Goal: Information Seeking & Learning: Learn about a topic

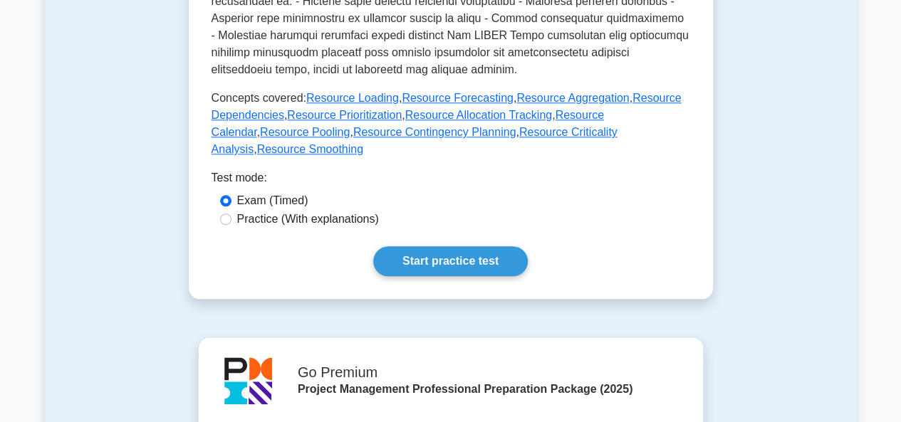
scroll to position [688, 0]
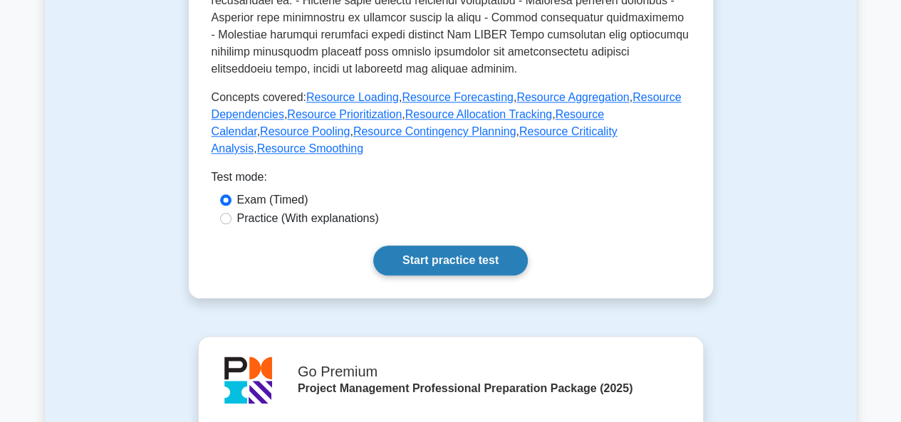
click at [442, 246] on link "Start practice test" at bounding box center [450, 261] width 155 height 30
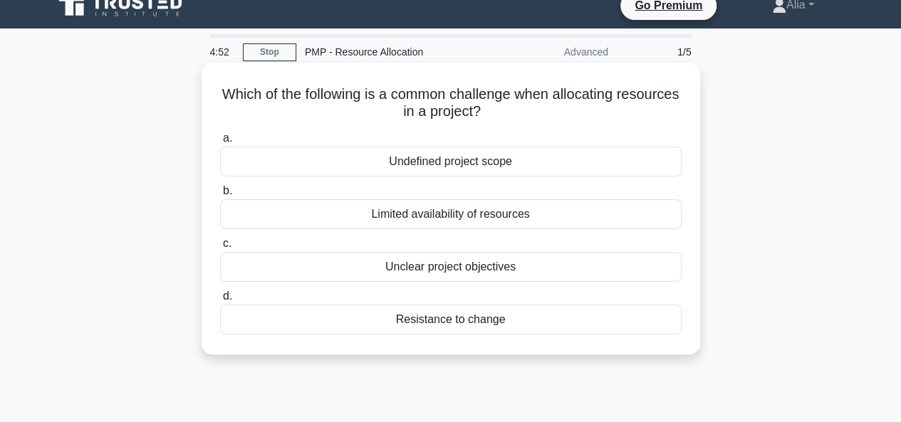
scroll to position [21, 0]
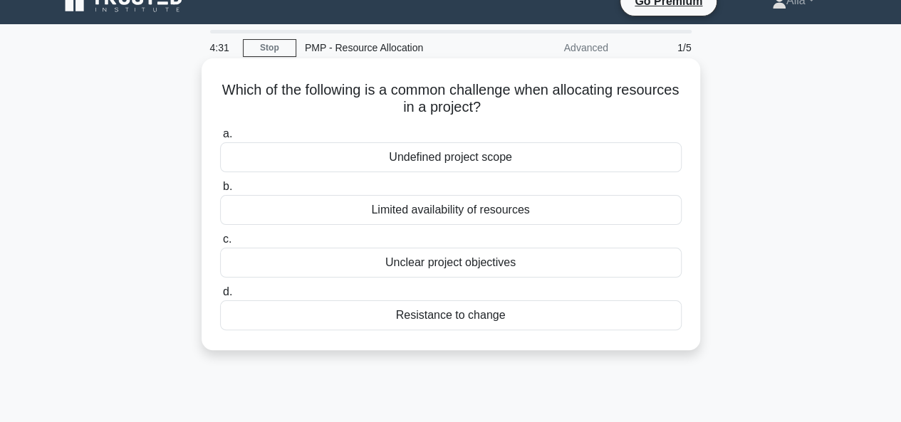
click at [444, 263] on div "Unclear project objectives" at bounding box center [450, 263] width 461 height 30
click at [220, 244] on input "c. Unclear project objectives" at bounding box center [220, 239] width 0 height 9
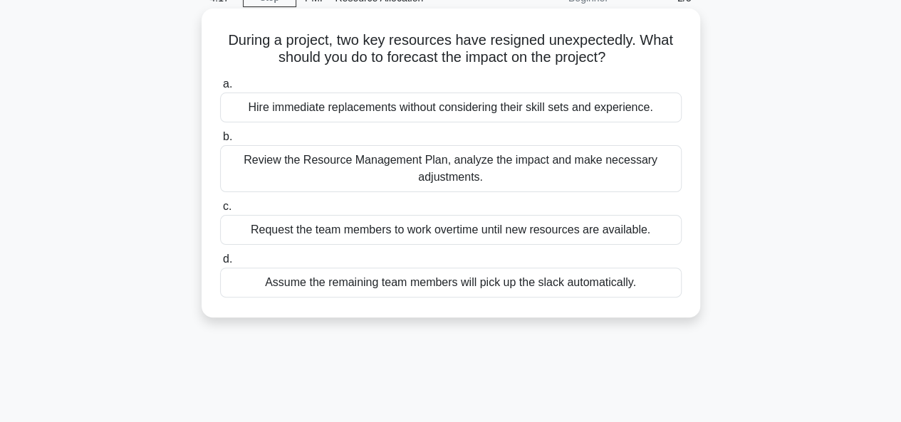
scroll to position [73, 0]
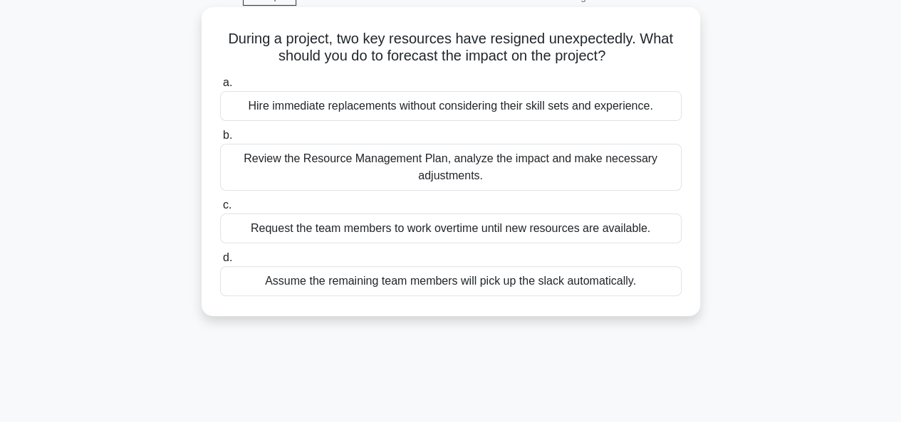
click at [349, 164] on div "Review the Resource Management Plan, analyze the impact and make necessary adju…" at bounding box center [450, 167] width 461 height 47
click at [220, 140] on input "b. Review the Resource Management Plan, analyze the impact and make necessary a…" at bounding box center [220, 135] width 0 height 9
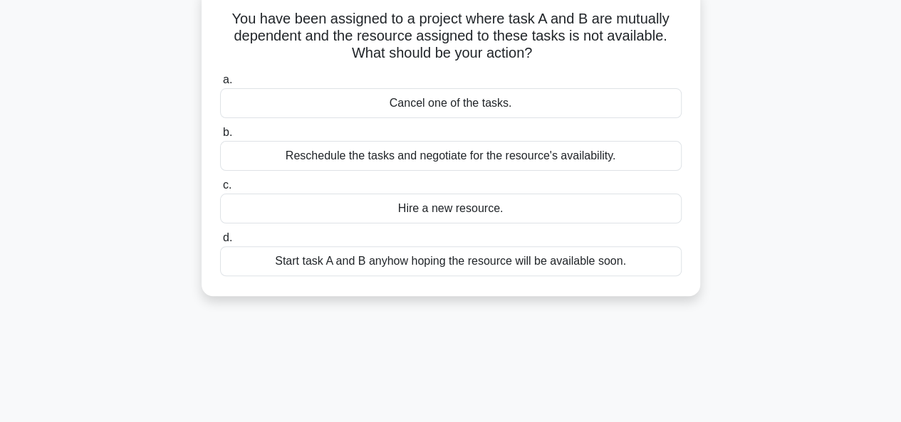
scroll to position [91, 0]
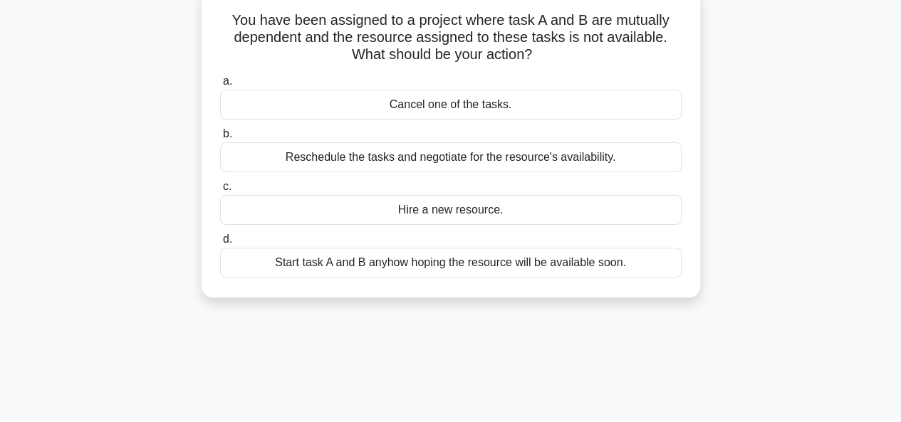
click at [426, 157] on div "Reschedule the tasks and negotiate for the resource's availability." at bounding box center [450, 157] width 461 height 30
click at [220, 139] on input "b. Reschedule the tasks and negotiate for the resource's availability." at bounding box center [220, 134] width 0 height 9
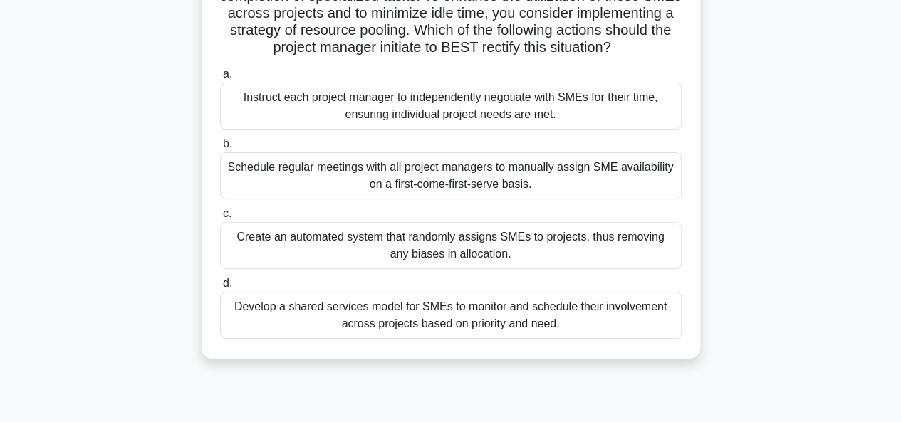
scroll to position [159, 0]
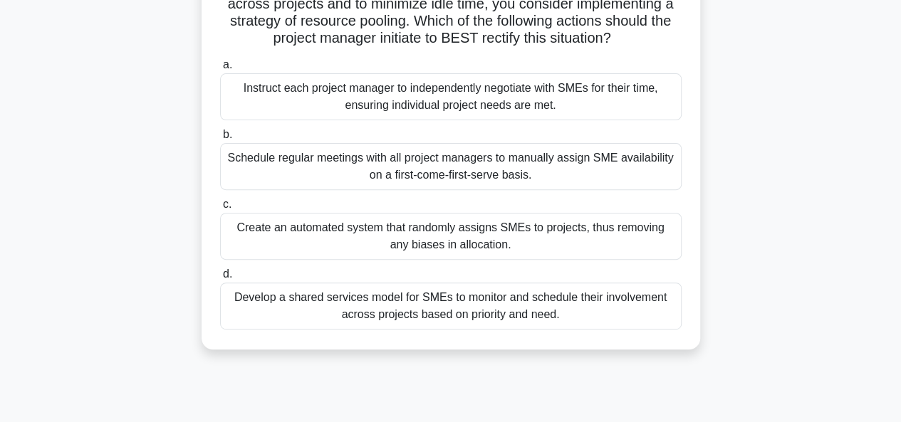
click at [387, 326] on div "Develop a shared services model for SMEs to monitor and schedule their involvem…" at bounding box center [450, 306] width 461 height 47
click at [220, 279] on input "d. Develop a shared services model for SMEs to monitor and schedule their invol…" at bounding box center [220, 274] width 0 height 9
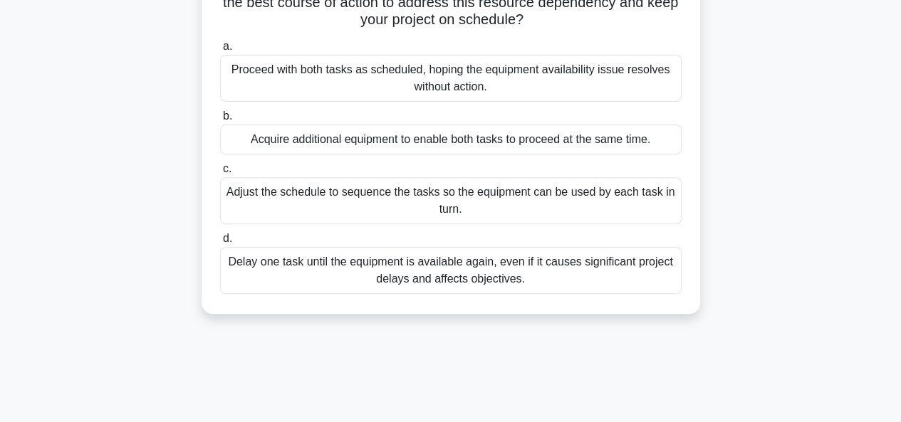
scroll to position [199, 0]
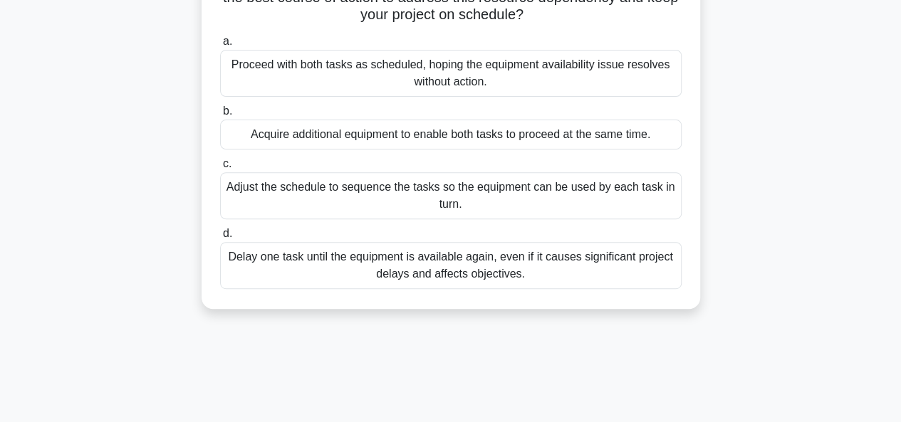
click at [387, 192] on div "Adjust the schedule to sequence the tasks so the equipment can be used by each …" at bounding box center [450, 195] width 461 height 47
click at [220, 169] on input "c. Adjust the schedule to sequence the tasks so the equipment can be used by ea…" at bounding box center [220, 164] width 0 height 9
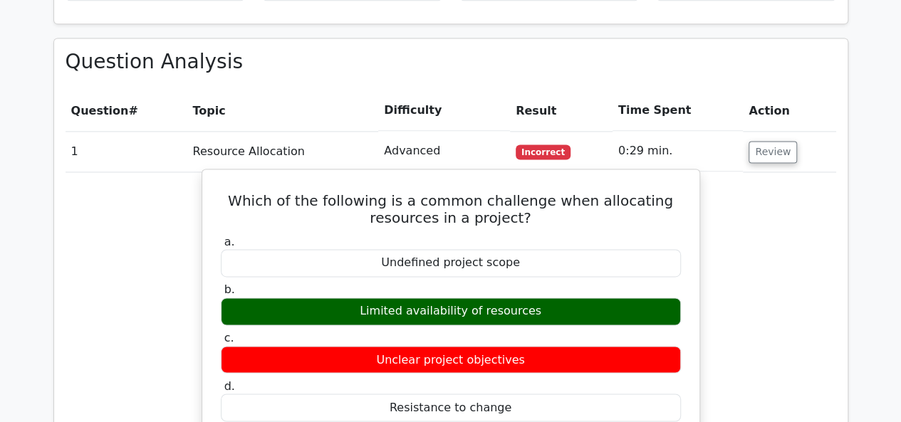
scroll to position [987, 0]
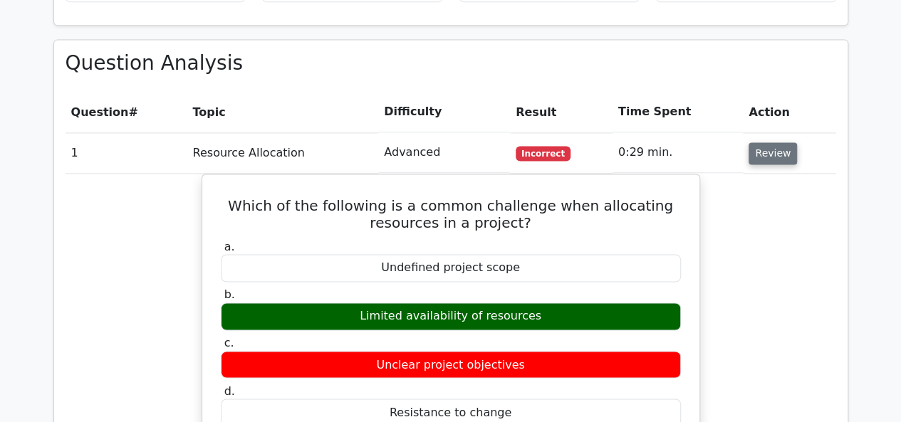
click at [761, 142] on button "Review" at bounding box center [772, 153] width 48 height 22
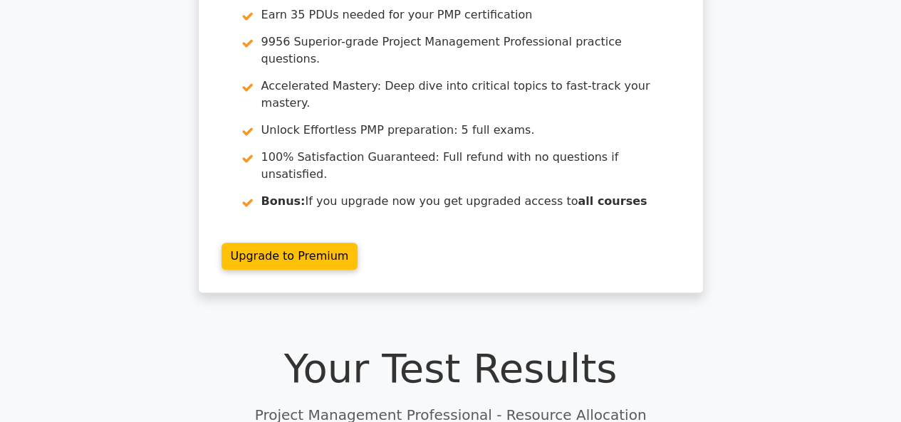
scroll to position [0, 0]
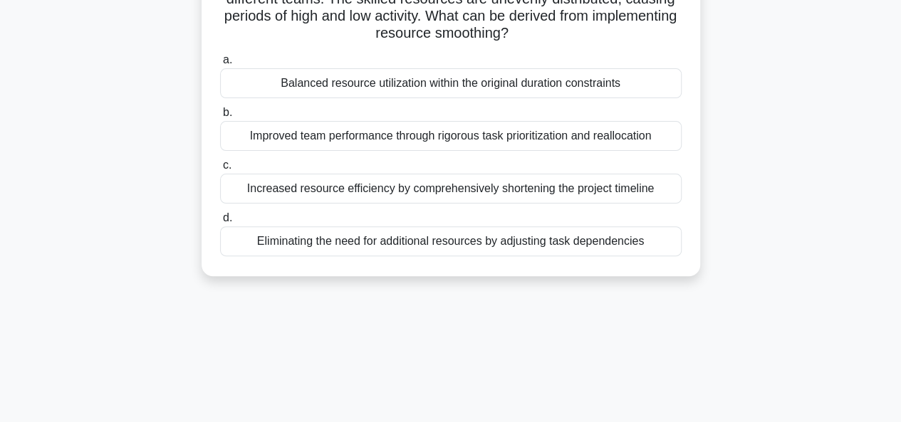
scroll to position [128, 0]
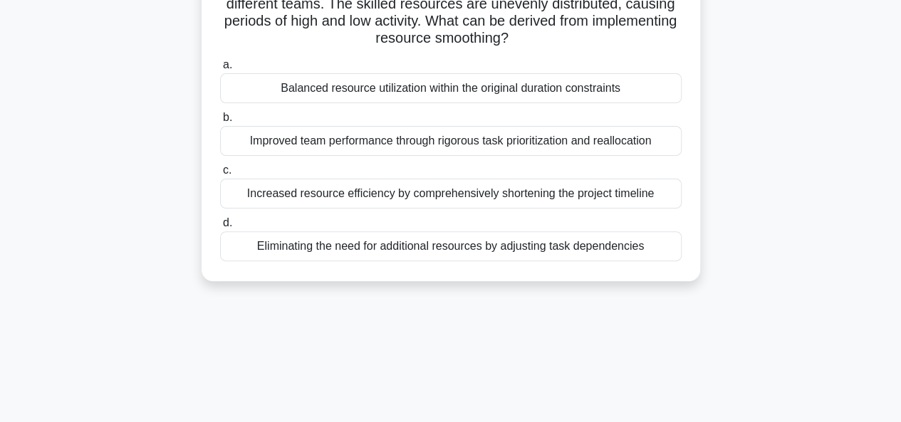
click at [747, 235] on div "You are overseeing a project with multiple tasks being performed by different t…" at bounding box center [451, 126] width 812 height 343
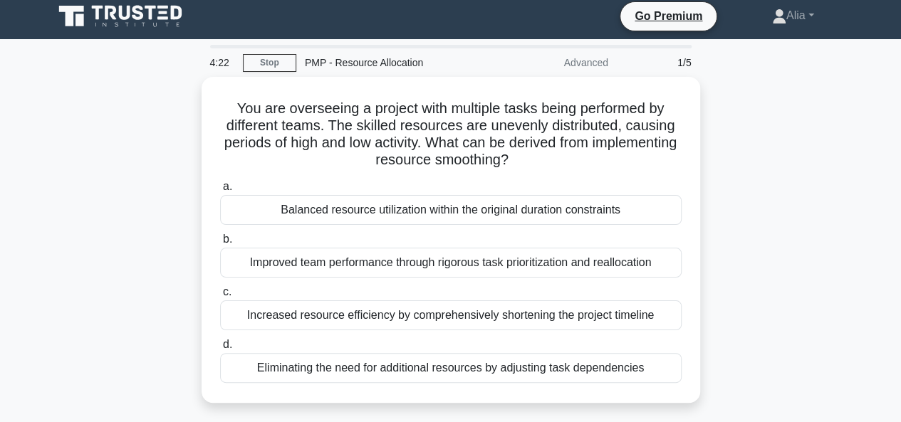
scroll to position [0, 0]
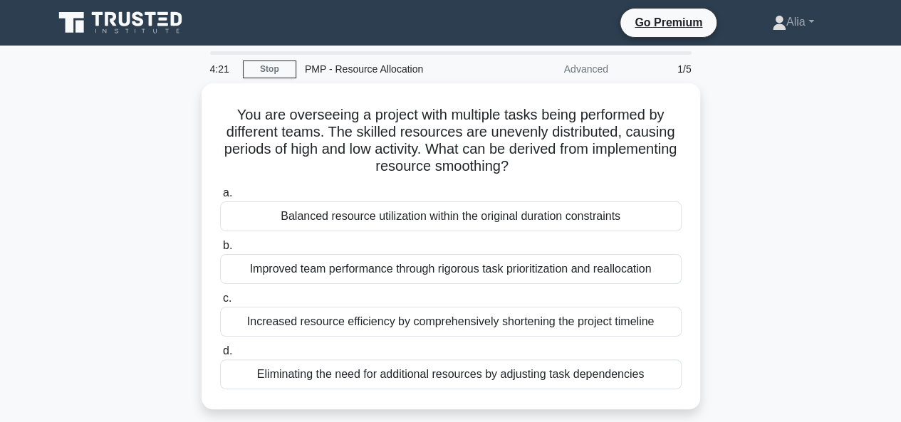
click at [286, 314] on div "Increased resource efficiency by comprehensively shortening the project timeline" at bounding box center [450, 322] width 461 height 30
click at [220, 303] on input "c. Increased resource efficiency by comprehensively shortening the project time…" at bounding box center [220, 298] width 0 height 9
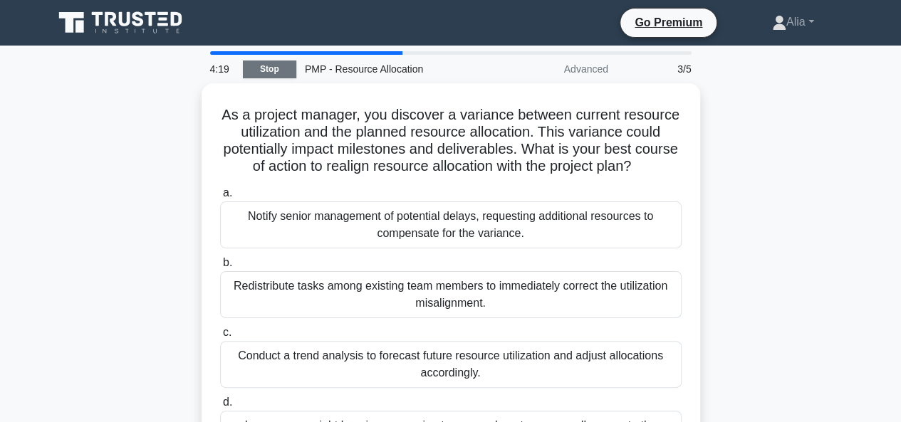
click at [263, 67] on link "Stop" at bounding box center [269, 70] width 53 height 18
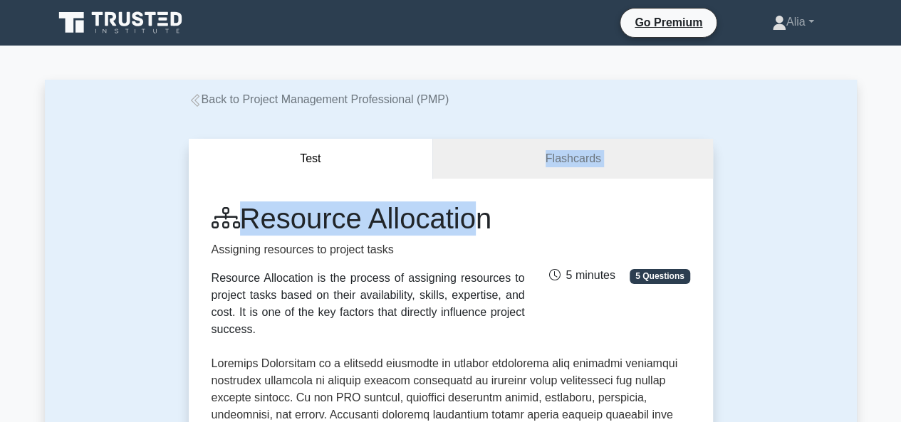
drag, startPoint x: 471, startPoint y: 205, endPoint x: 388, endPoint y: 156, distance: 96.1
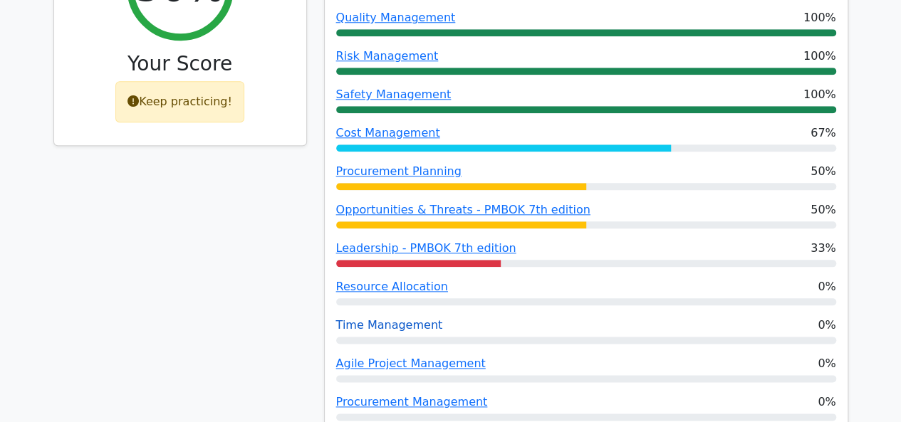
click at [395, 318] on link "Time Management" at bounding box center [389, 325] width 107 height 14
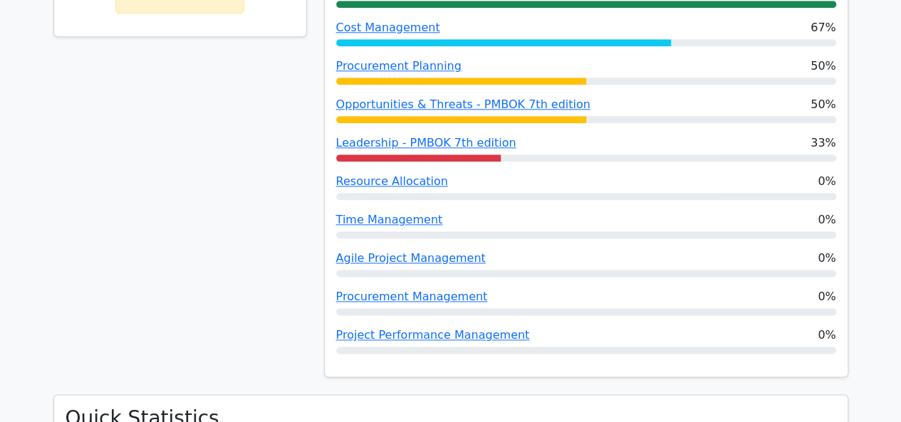
scroll to position [788, 0]
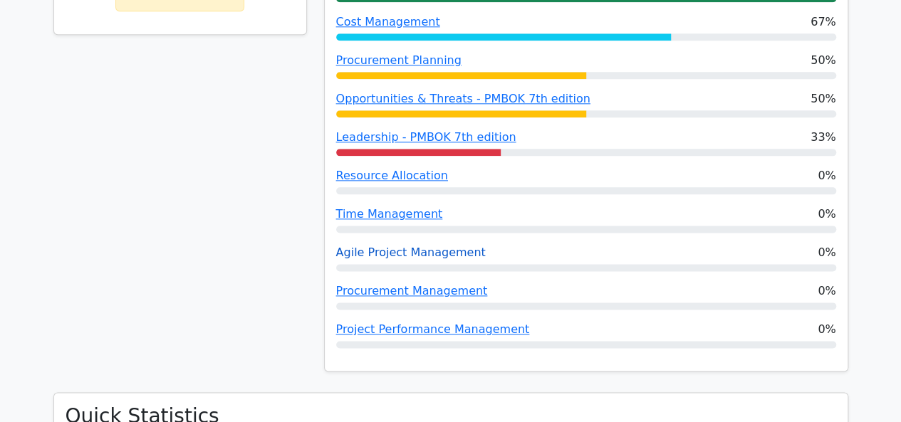
click at [397, 246] on link "Agile Project Management" at bounding box center [411, 253] width 150 height 14
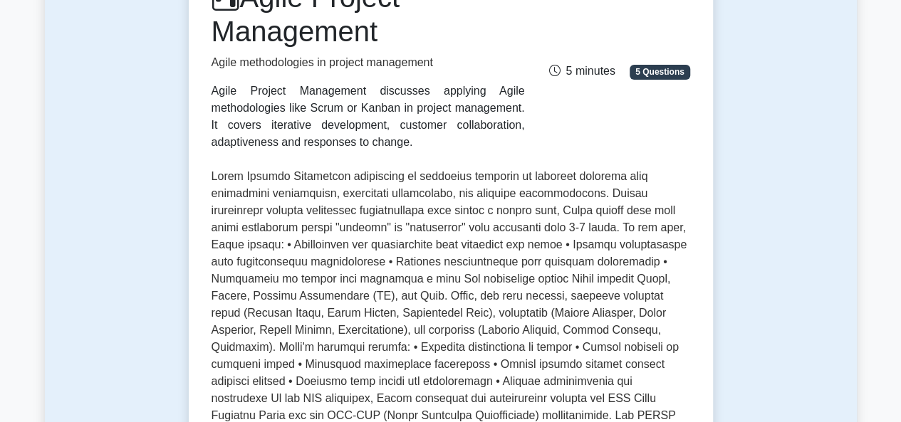
scroll to position [182, 0]
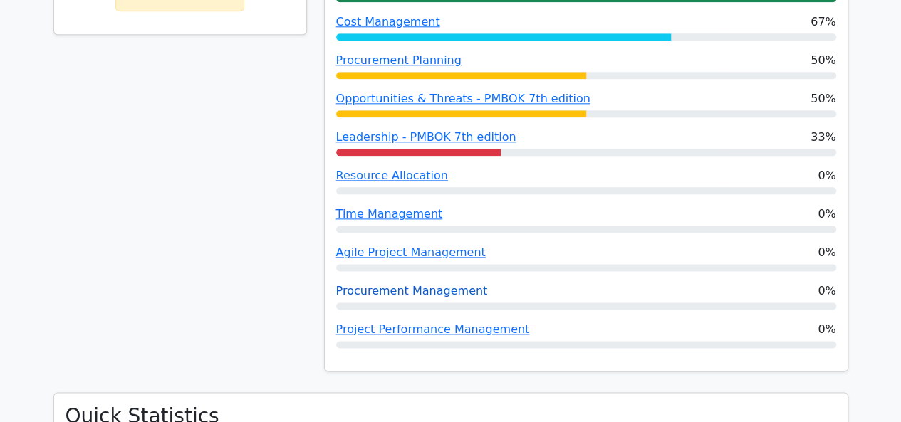
click at [401, 284] on link "Procurement Management" at bounding box center [412, 291] width 152 height 14
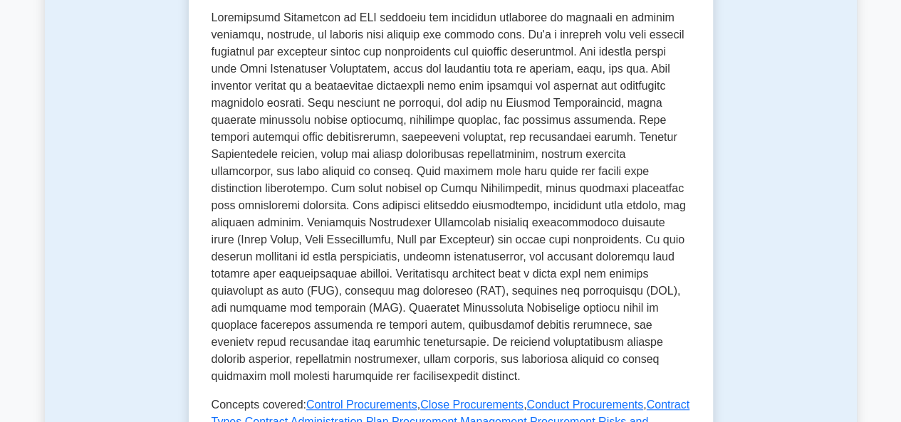
scroll to position [403, 0]
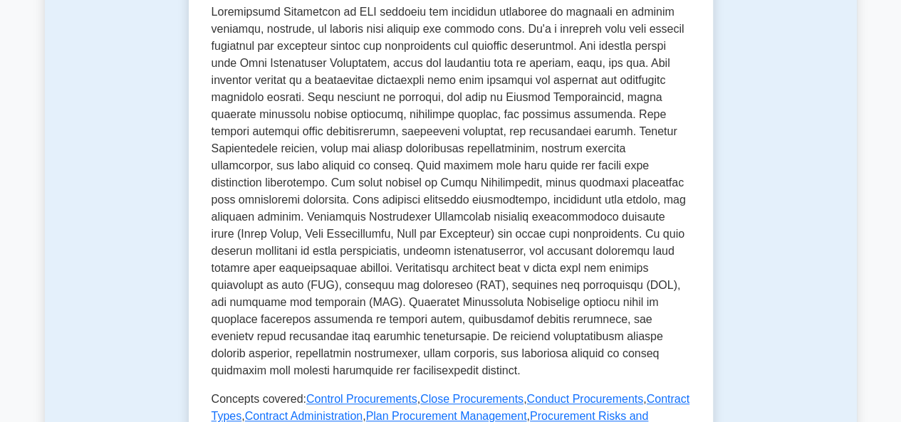
click at [417, 355] on p at bounding box center [450, 192] width 479 height 376
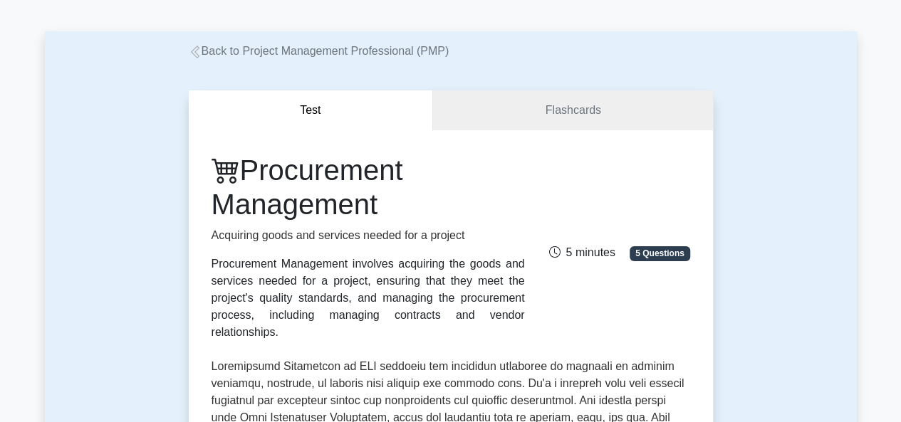
scroll to position [0, 0]
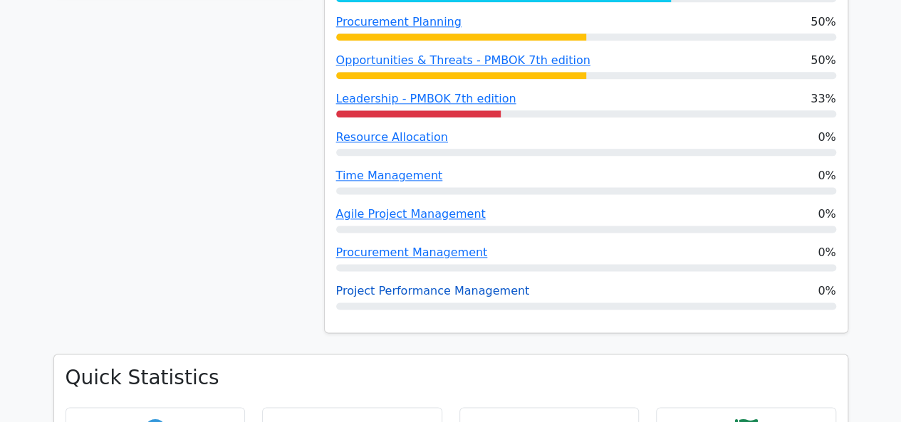
click at [414, 284] on link "Project Performance Management" at bounding box center [433, 291] width 194 height 14
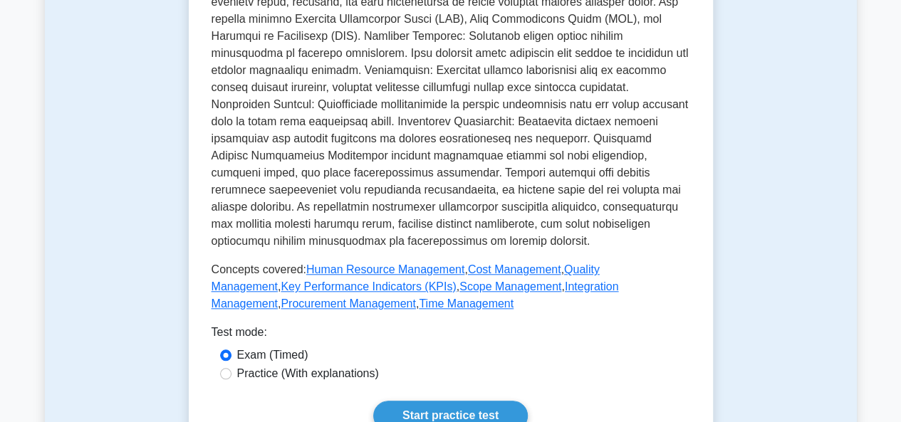
scroll to position [555, 0]
